Goal: Check status

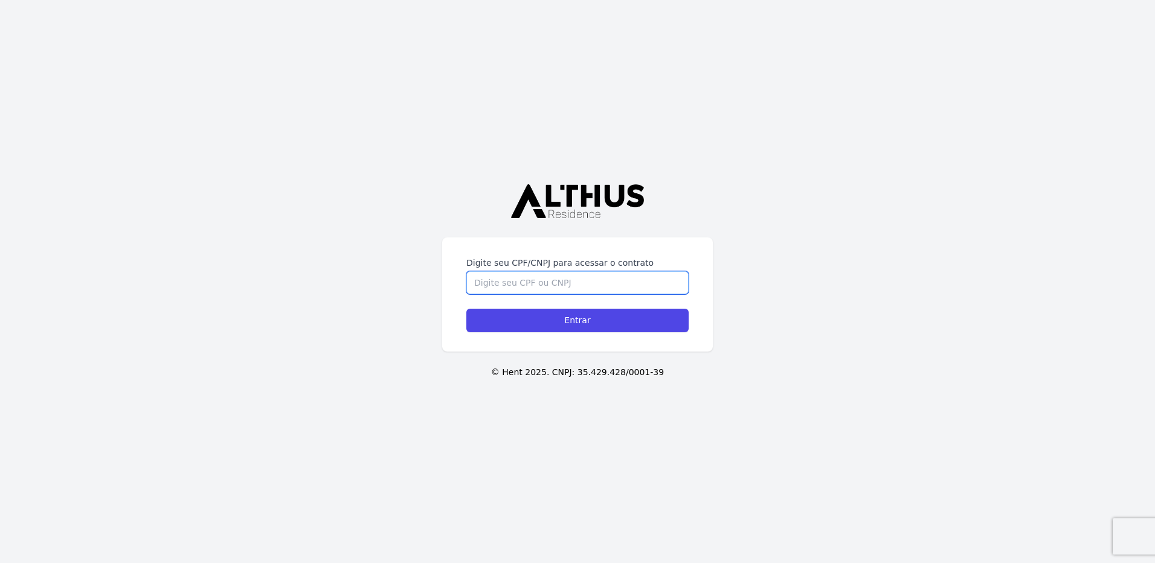
click at [533, 288] on input "Digite seu CPF/CNPJ para acessar o contrato" at bounding box center [577, 282] width 222 height 23
type input "01477039058"
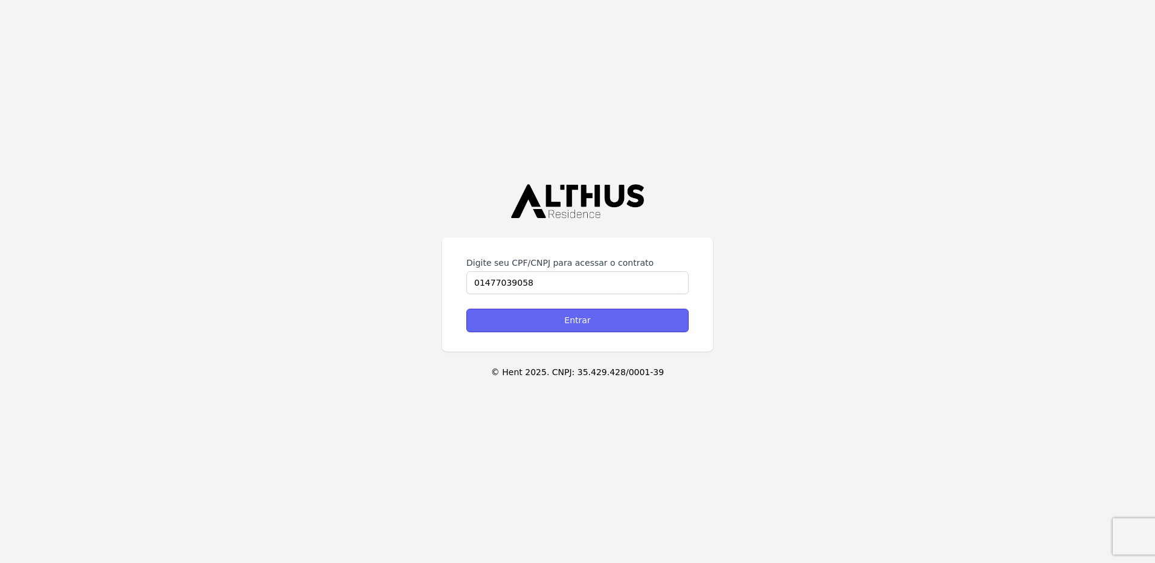
click at [527, 320] on input "Entrar" at bounding box center [577, 321] width 222 height 24
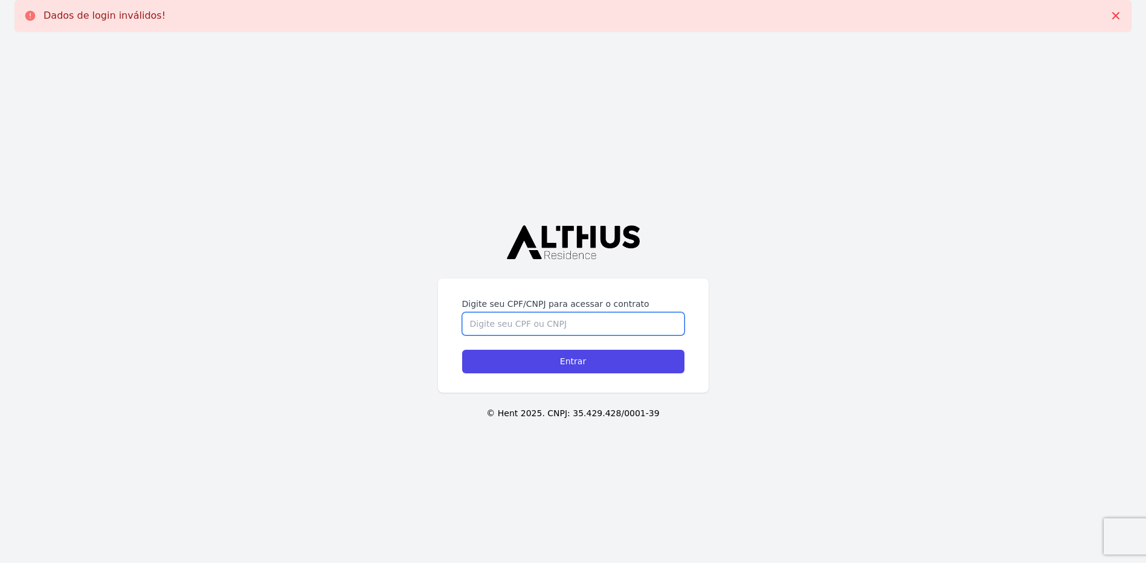
click at [467, 323] on input "Digite seu CPF/CNPJ para acessar o contrato" at bounding box center [573, 323] width 222 height 23
click at [483, 324] on input "01477039058" at bounding box center [573, 323] width 222 height 23
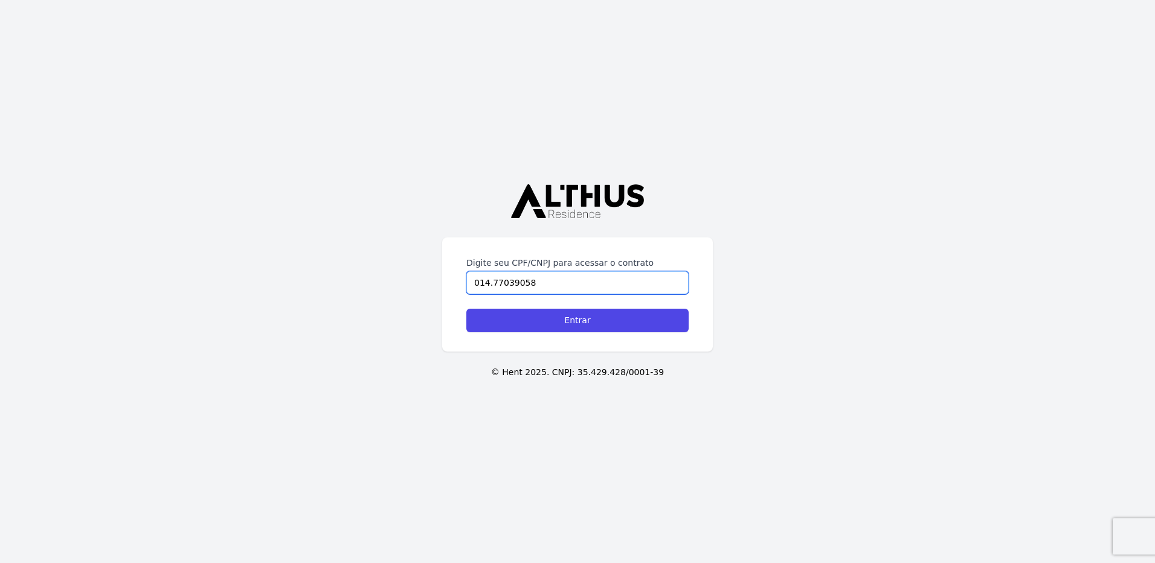
click at [504, 280] on input "014.77039058" at bounding box center [577, 282] width 222 height 23
click at [520, 284] on input "014.770.39058" at bounding box center [577, 282] width 222 height 23
type input "014.770.390-58"
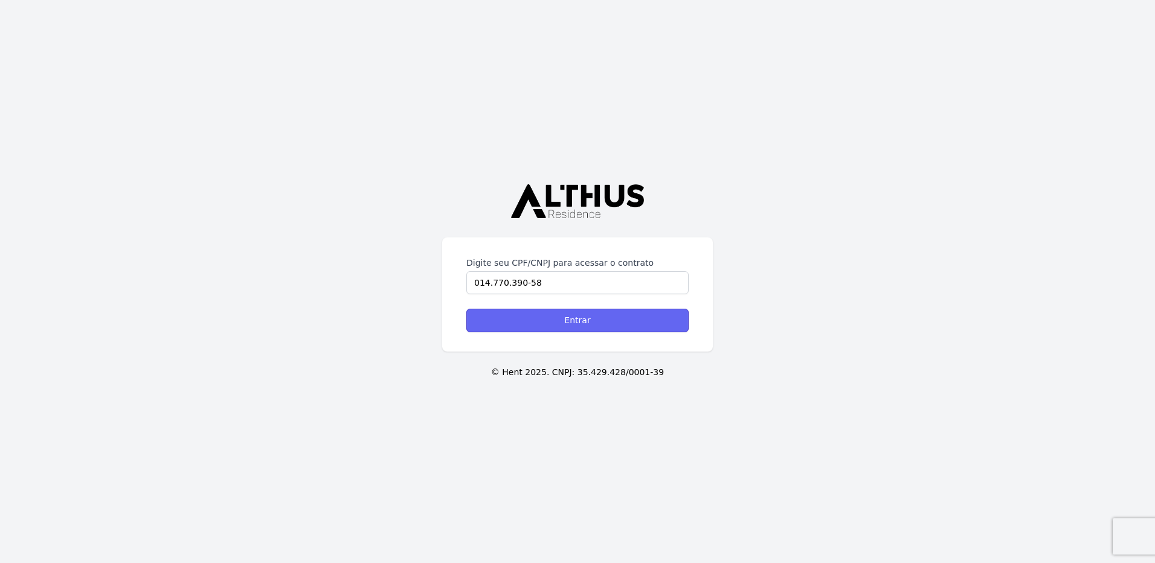
click at [538, 322] on input "Entrar" at bounding box center [577, 321] width 222 height 24
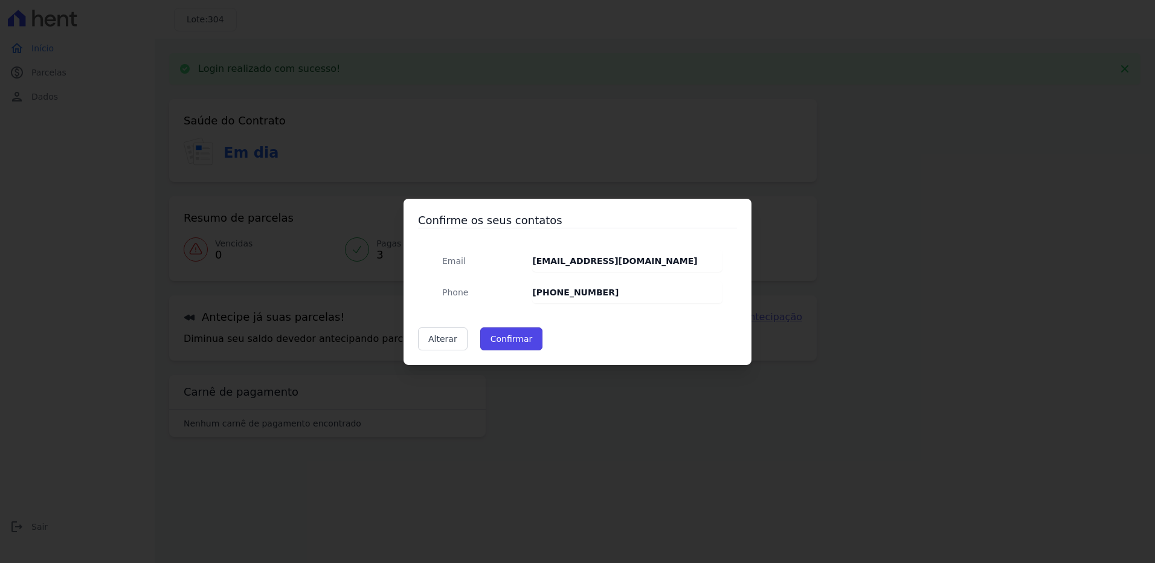
click at [494, 338] on button "Confirmar" at bounding box center [511, 338] width 63 height 23
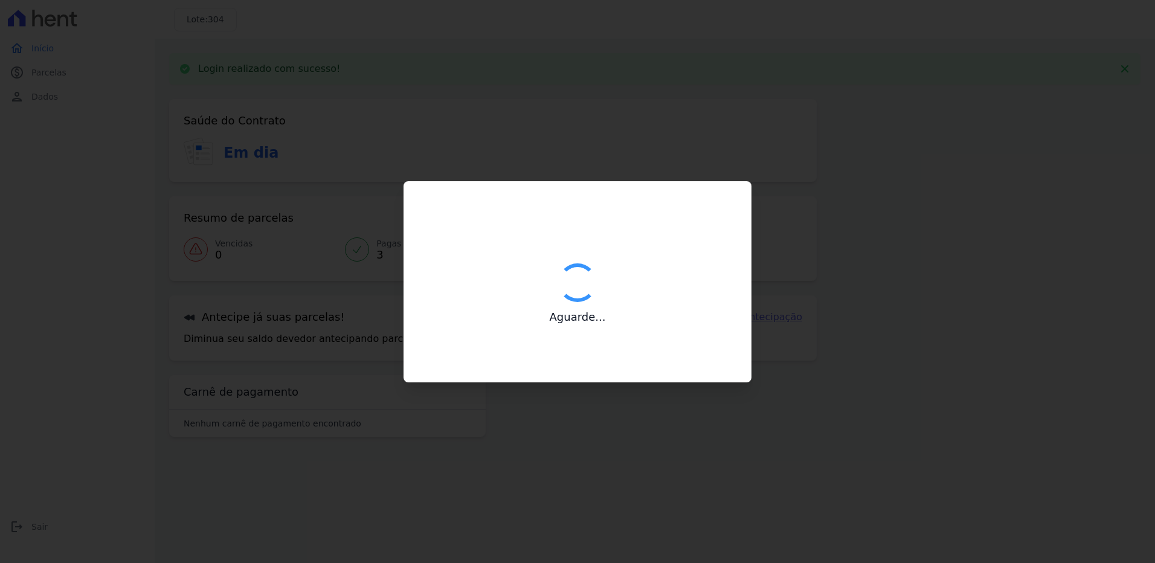
type input "Contatos confirmados com sucesso."
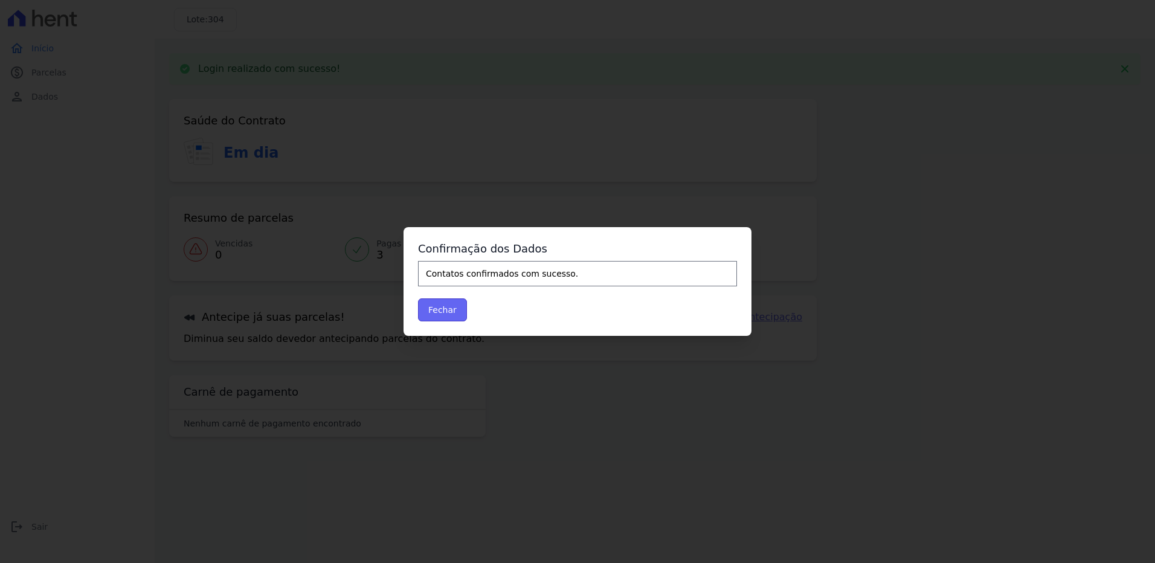
click at [429, 309] on button "Fechar" at bounding box center [442, 309] width 49 height 23
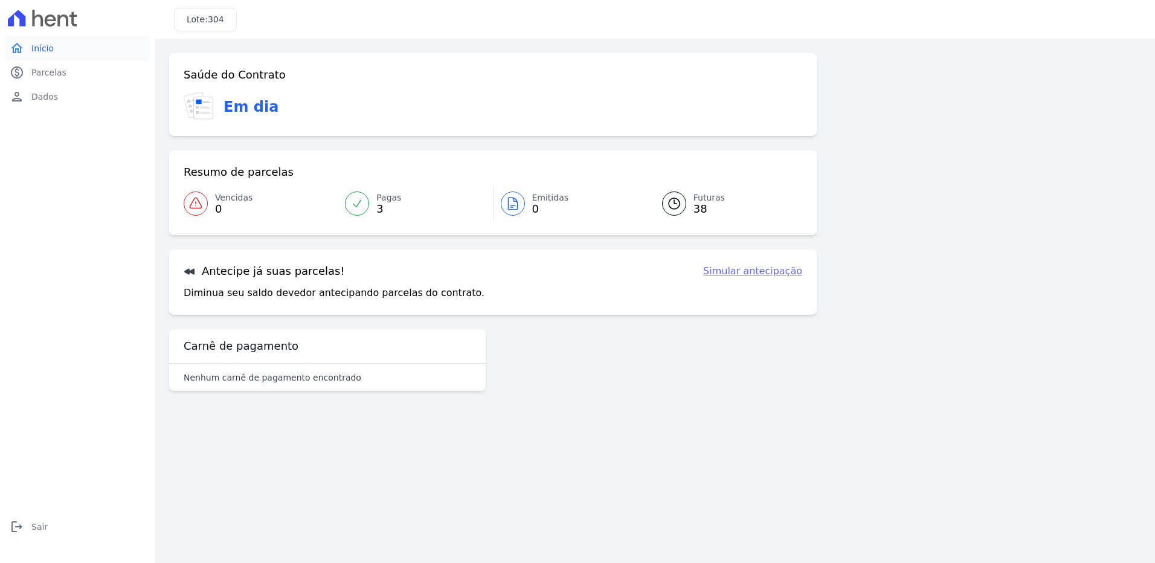
click at [33, 45] on span "Início" at bounding box center [42, 48] width 22 height 12
click at [36, 71] on span "Parcelas" at bounding box center [48, 72] width 35 height 12
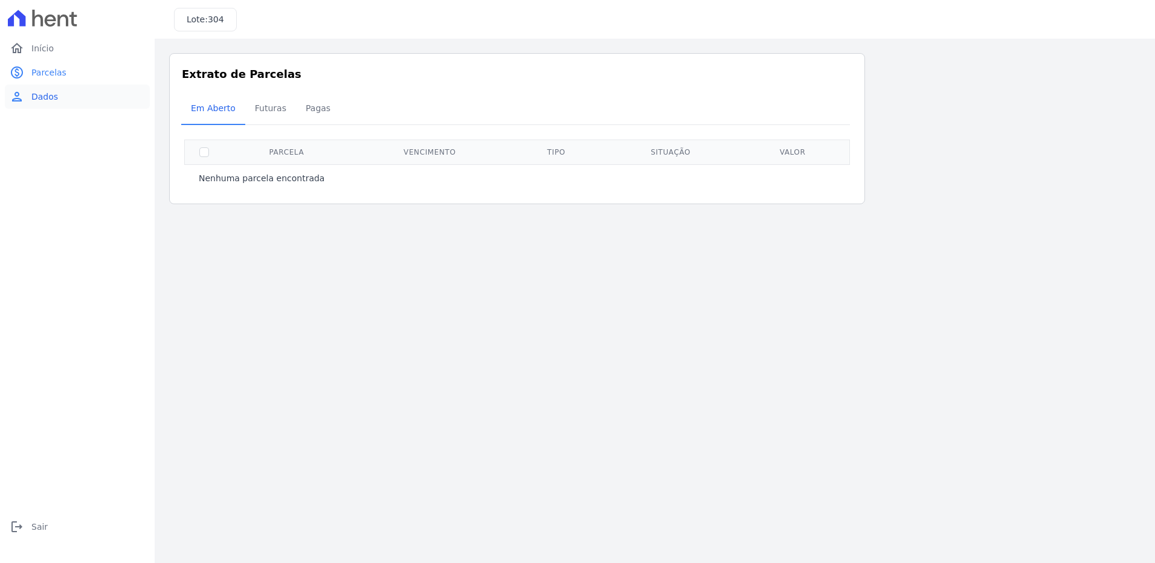
click at [38, 101] on span "Dados" at bounding box center [44, 97] width 27 height 12
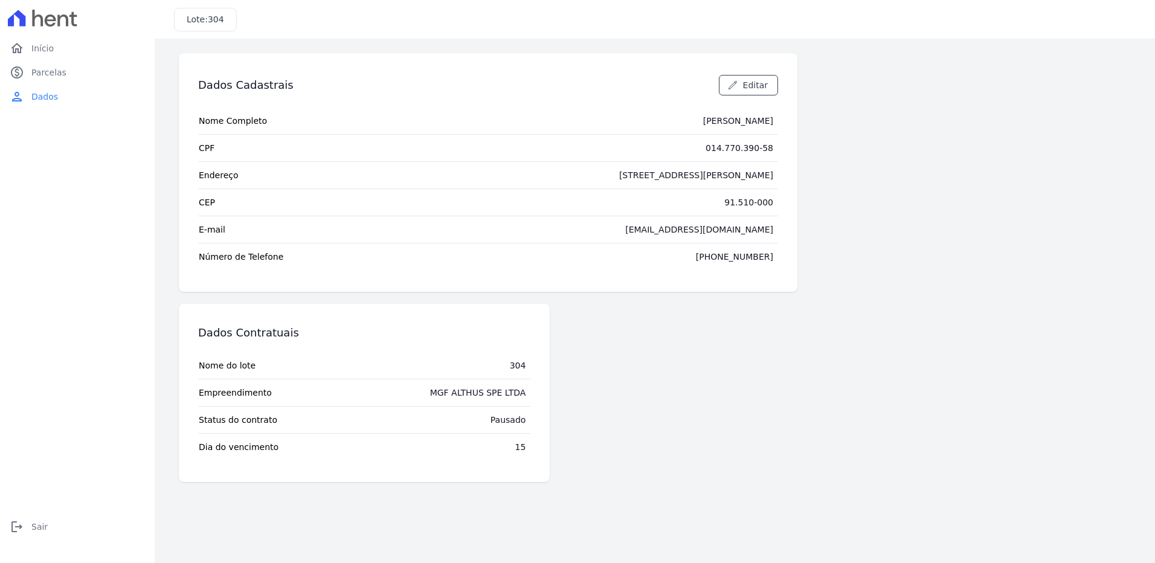
click at [55, 17] on icon at bounding box center [50, 20] width 11 height 12
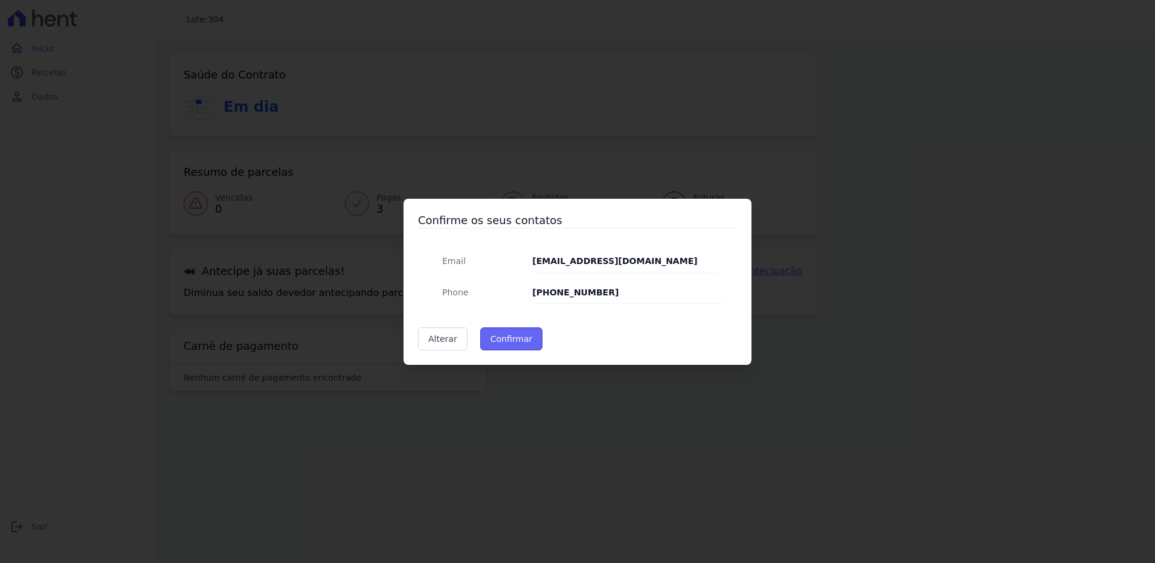
click at [510, 335] on button "Confirmar" at bounding box center [511, 338] width 63 height 23
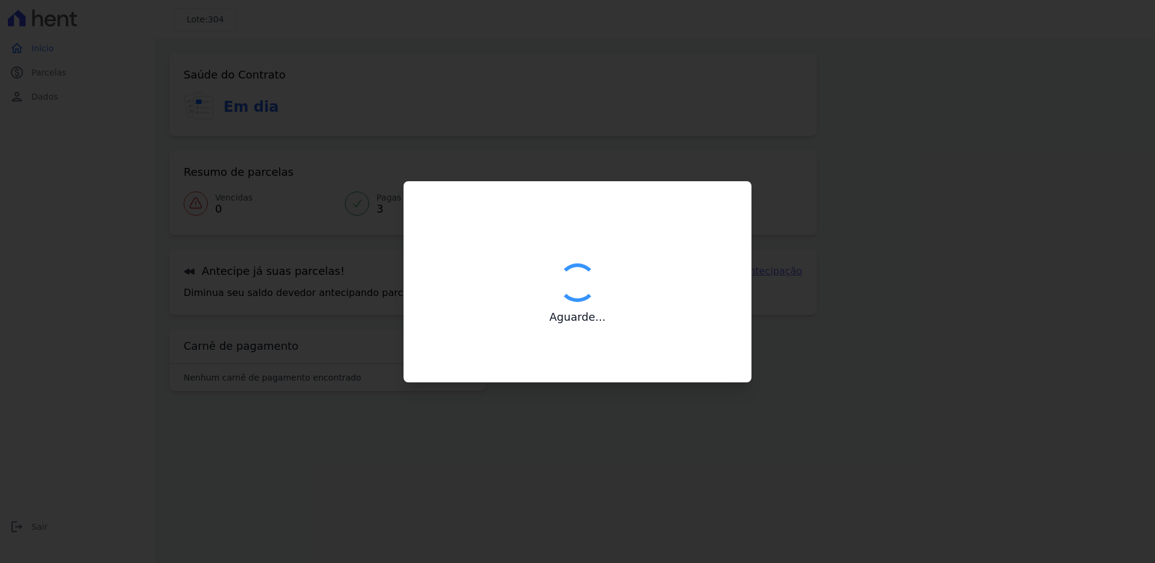
type input "Contatos confirmados com sucesso."
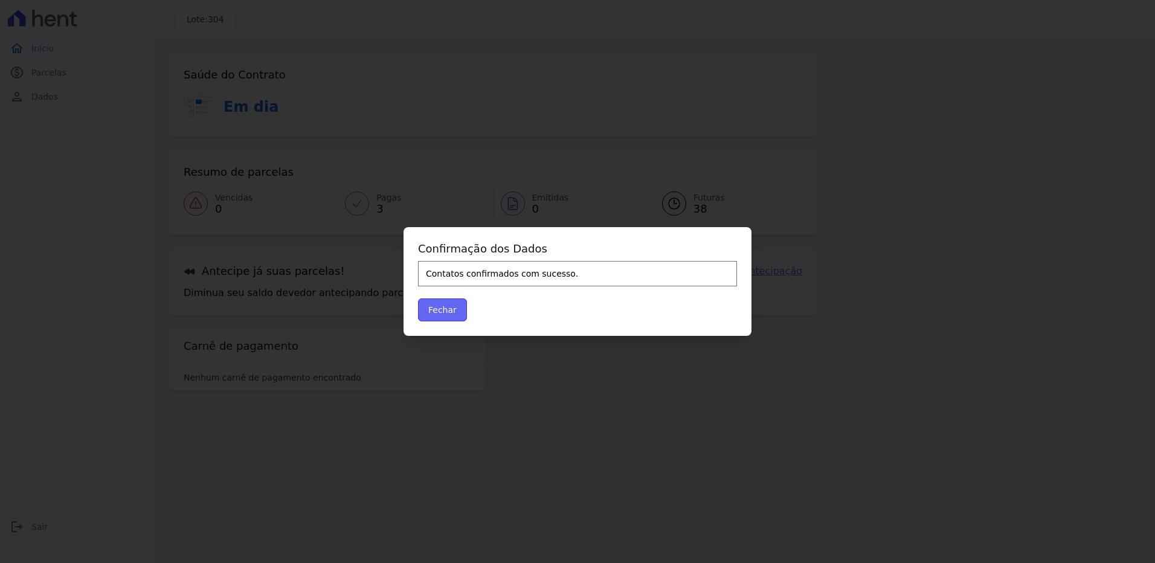
click at [437, 299] on button "Fechar" at bounding box center [442, 309] width 49 height 23
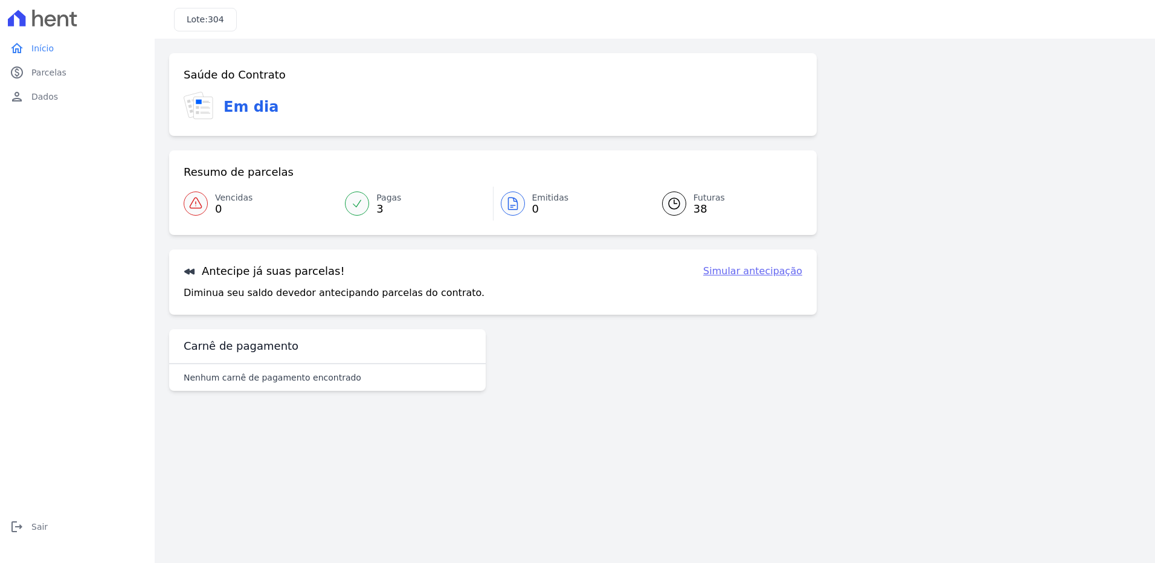
click at [219, 24] on span "304" at bounding box center [216, 19] width 16 height 10
